Goal: Information Seeking & Learning: Understand process/instructions

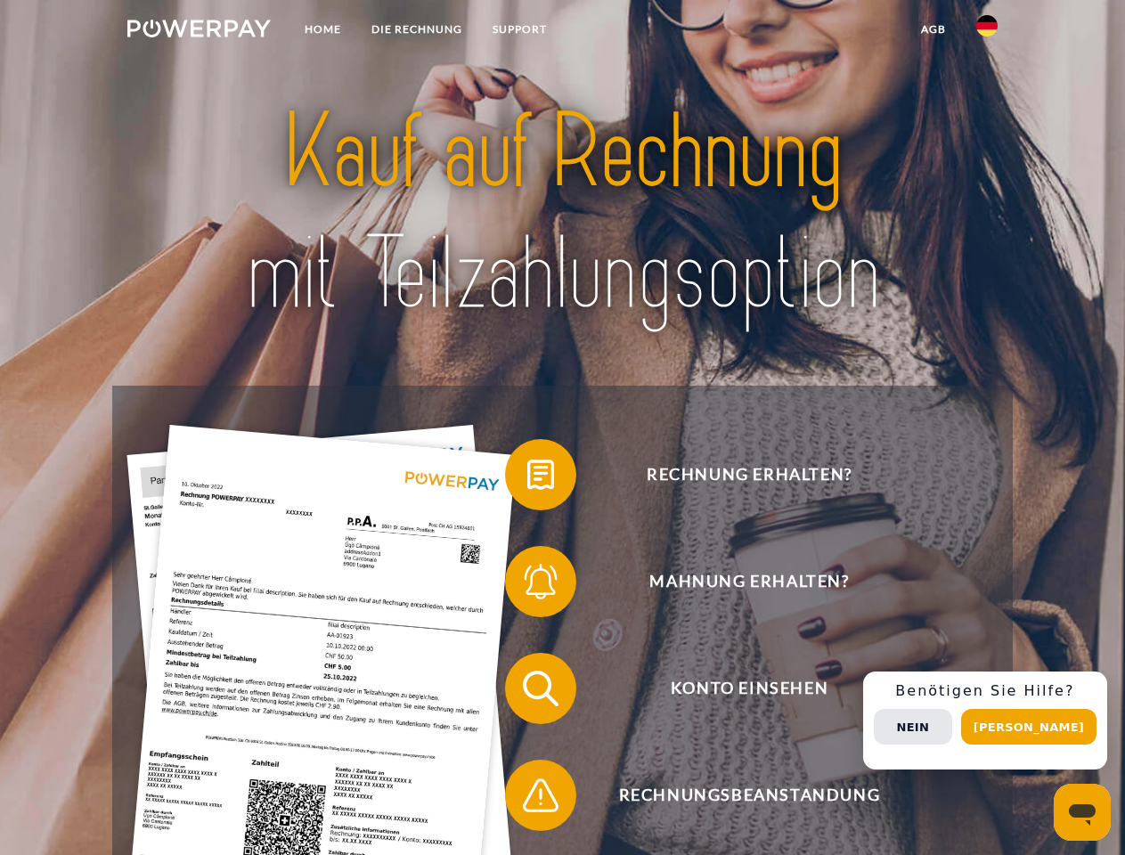
click at [199, 31] on img at bounding box center [198, 29] width 143 height 18
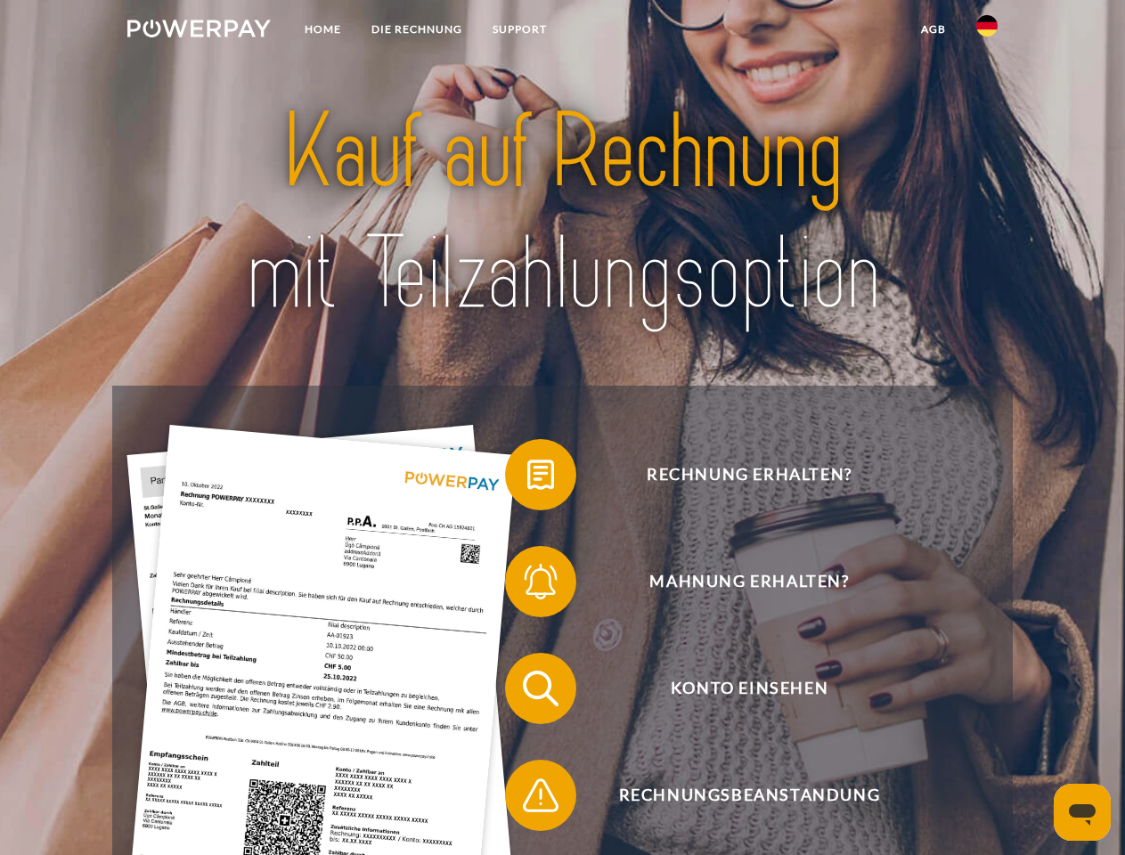
click at [987, 31] on img at bounding box center [987, 25] width 21 height 21
click at [933, 29] on link "agb" at bounding box center [933, 29] width 55 height 32
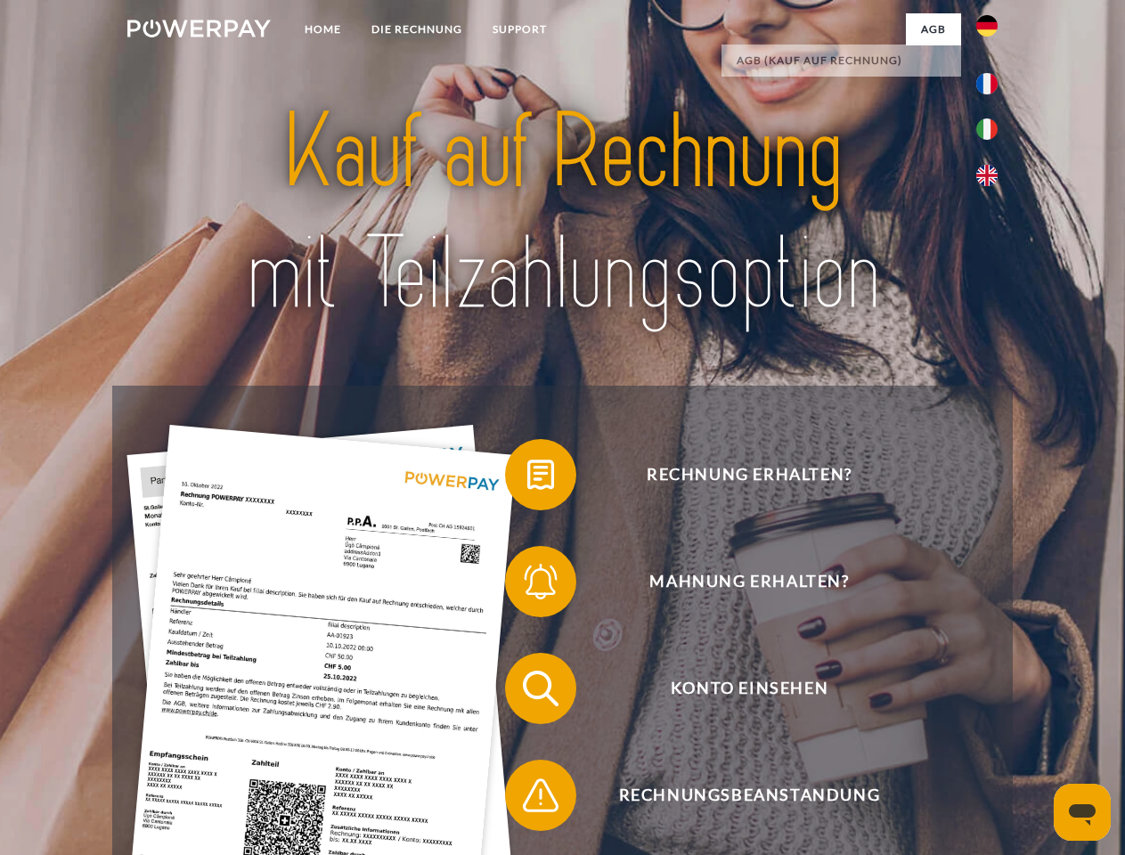
click at [528, 479] on span at bounding box center [514, 474] width 89 height 89
click at [528, 585] on span at bounding box center [514, 581] width 89 height 89
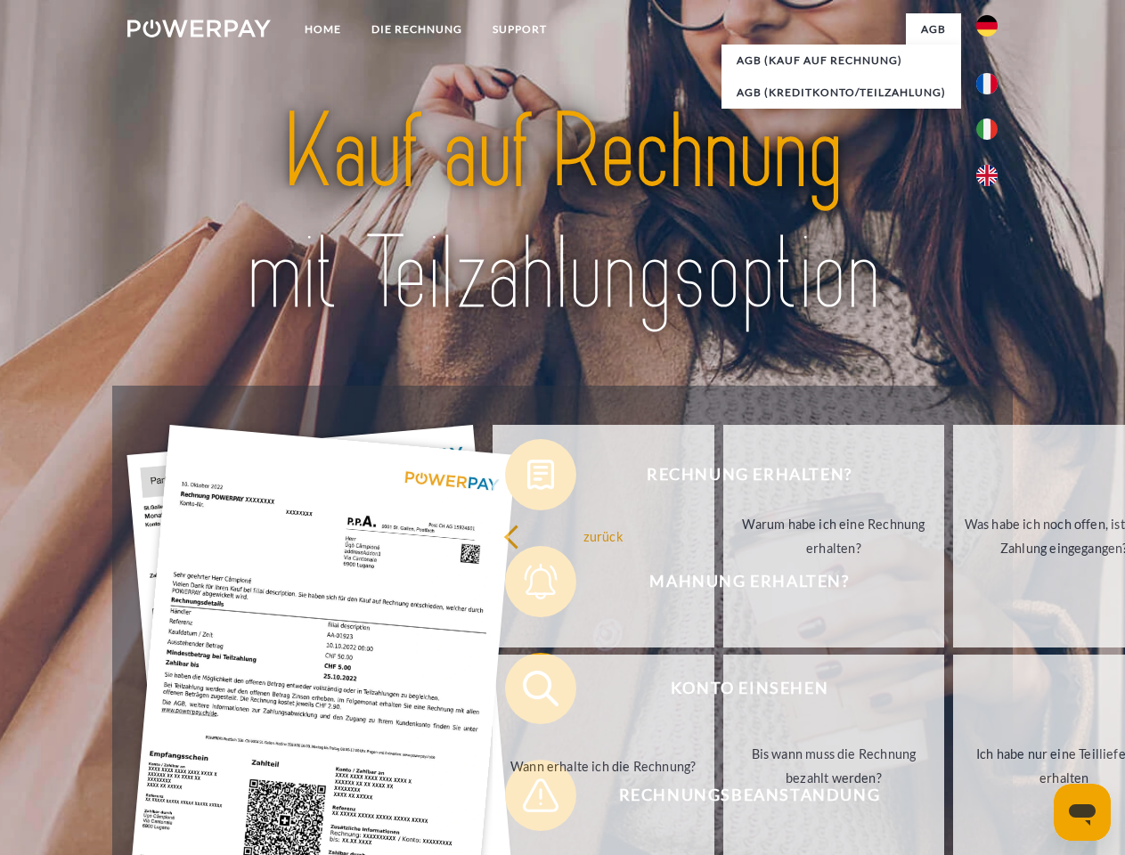
click at [724, 692] on link "Bis wann muss die Rechnung bezahlt werden?" at bounding box center [835, 766] width 222 height 223
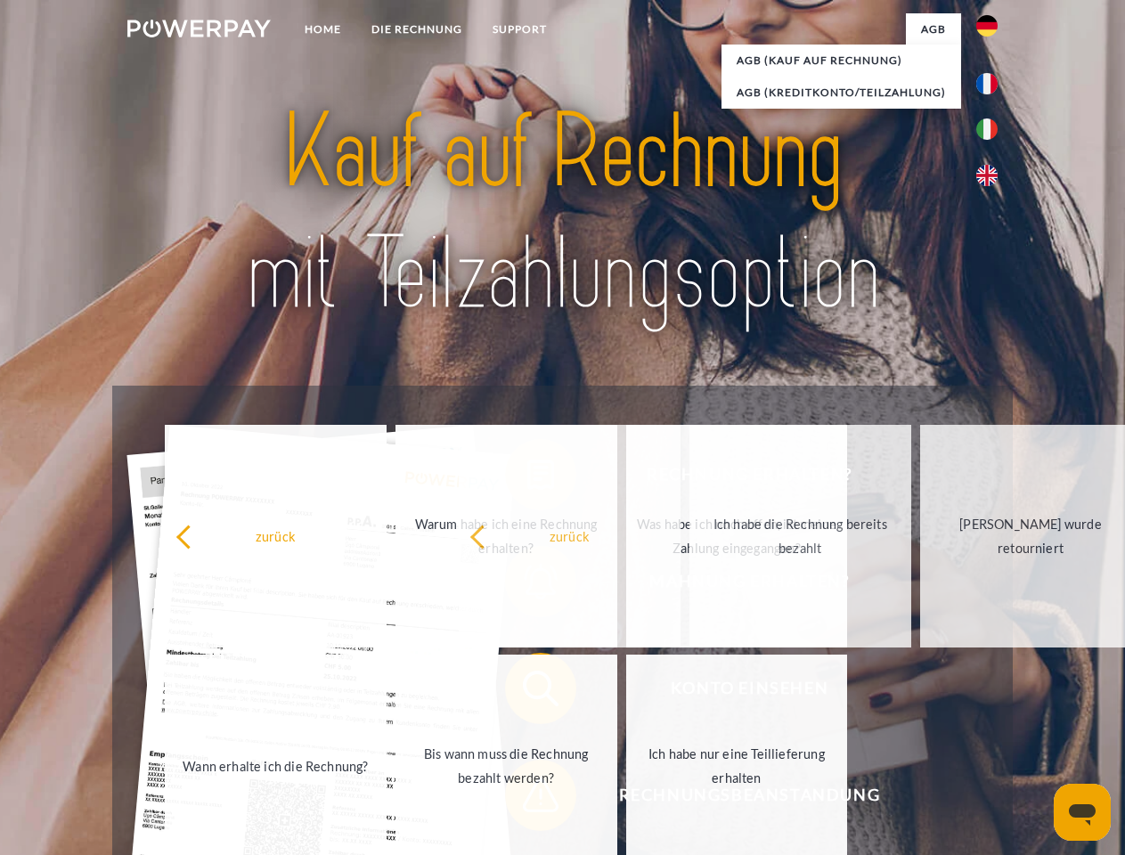
click at [528, 799] on span at bounding box center [514, 795] width 89 height 89
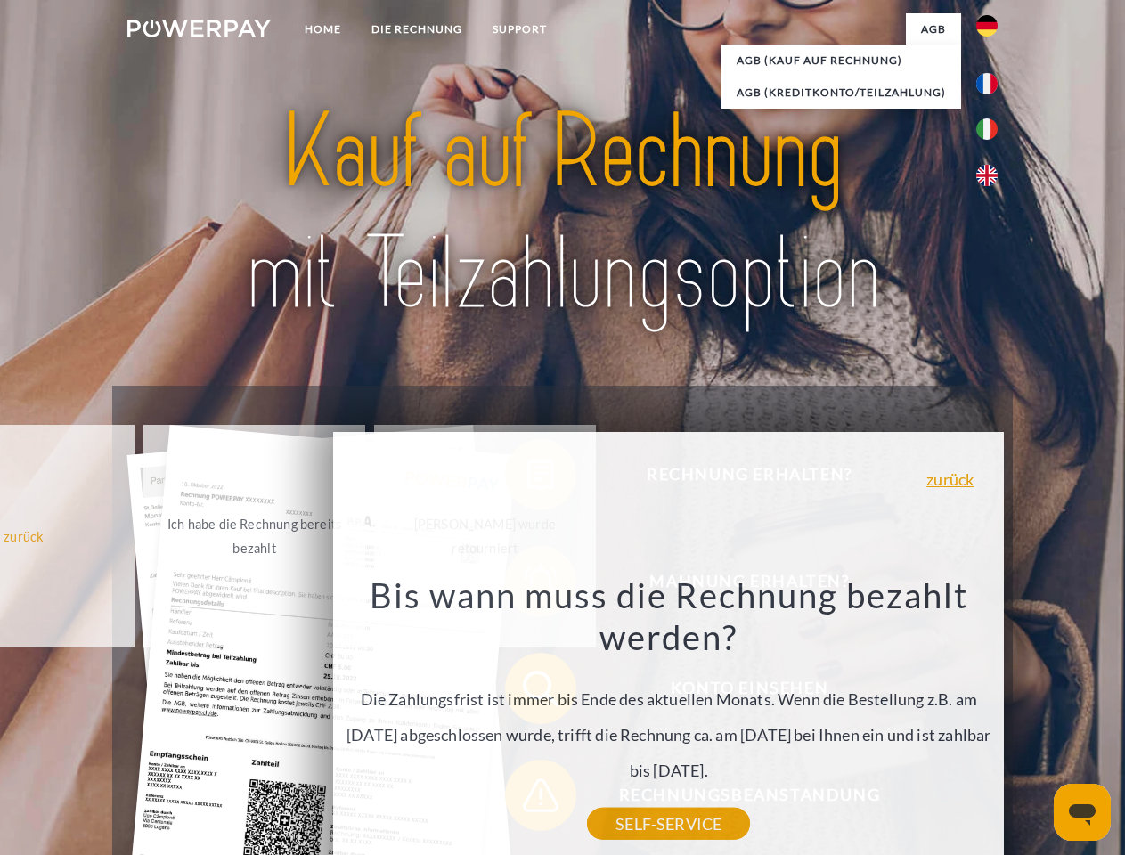
click at [992, 721] on div "Rechnung erhalten? Mahnung erhalten? Konto einsehen" at bounding box center [562, 742] width 900 height 713
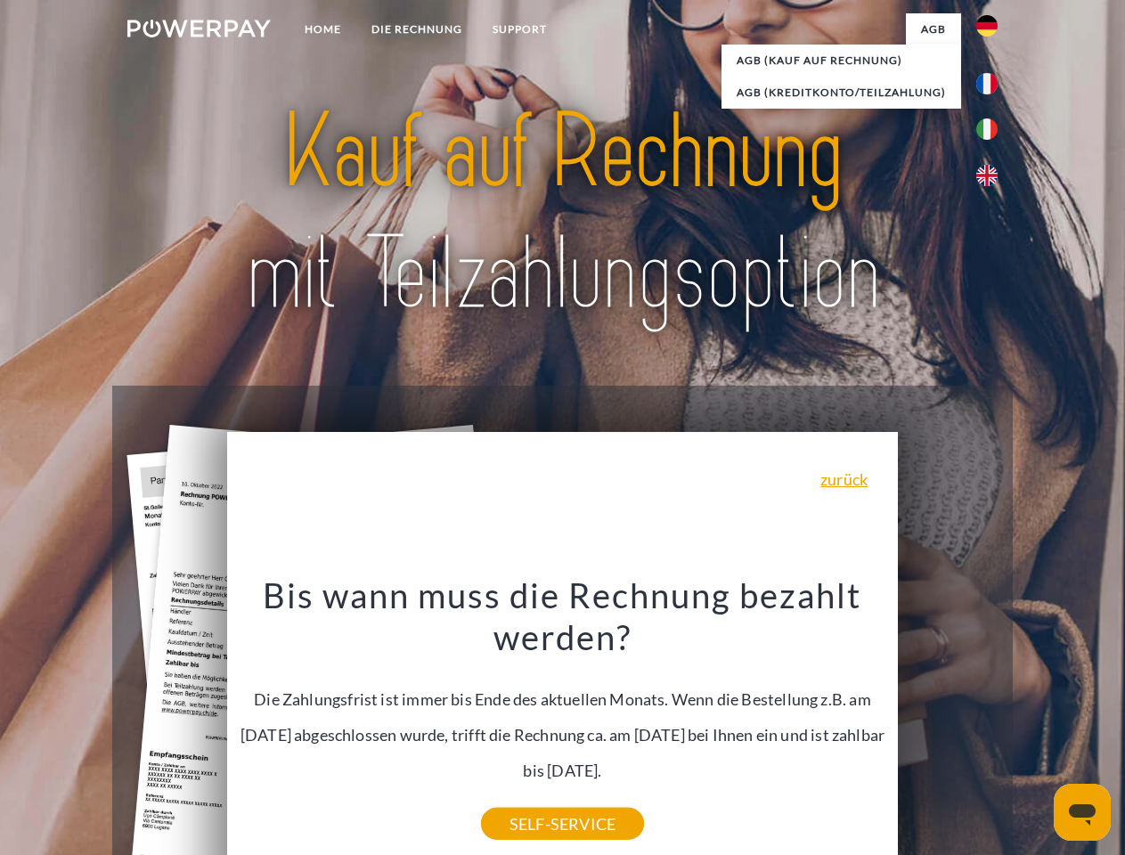
click at [948, 724] on span "Konto einsehen" at bounding box center [749, 688] width 437 height 71
click at [1035, 727] on header "Home DIE RECHNUNG SUPPORT" at bounding box center [562, 615] width 1125 height 1231
